Goal: Entertainment & Leisure: Consume media (video, audio)

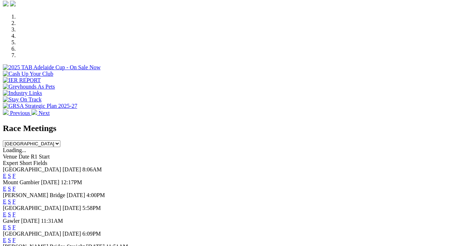
scroll to position [242, 0]
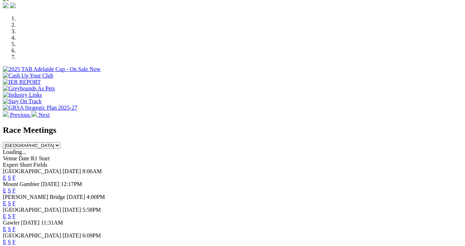
click at [6, 239] on link "E" at bounding box center [5, 242] width 4 height 6
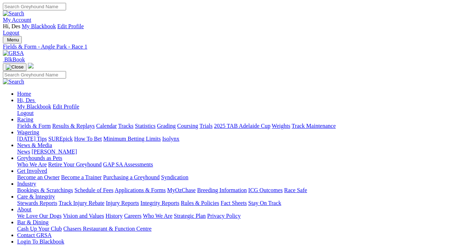
click at [82, 123] on link "Results & Replays" at bounding box center [73, 126] width 42 height 6
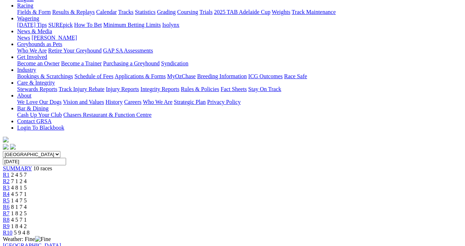
scroll to position [115, 0]
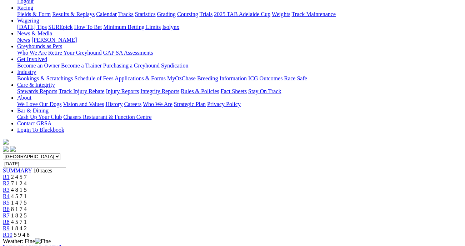
click at [27, 187] on span "4 8 1 5" at bounding box center [19, 190] width 16 height 6
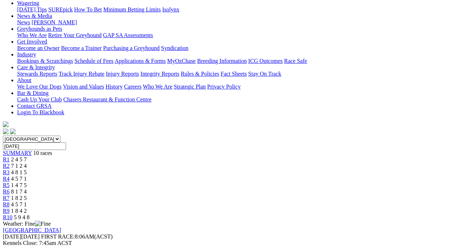
scroll to position [129, 0]
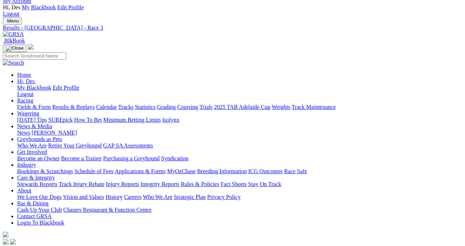
scroll to position [21, 0]
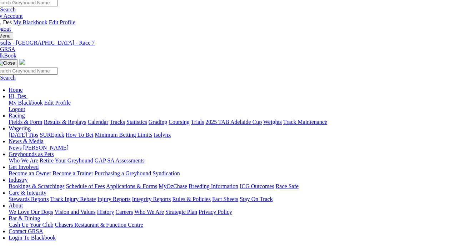
scroll to position [3, 9]
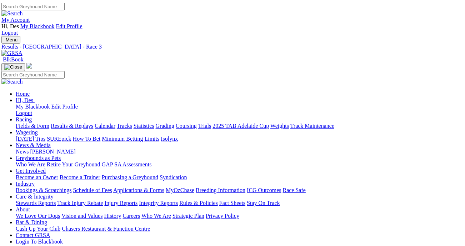
scroll to position [0, 1]
click at [29, 149] on link "News" at bounding box center [22, 152] width 13 height 6
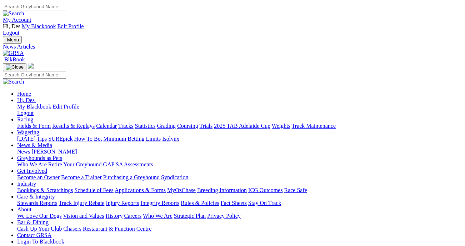
click at [179, 200] on link "Integrity Reports" at bounding box center [159, 203] width 39 height 6
